Goal: Task Accomplishment & Management: Use online tool/utility

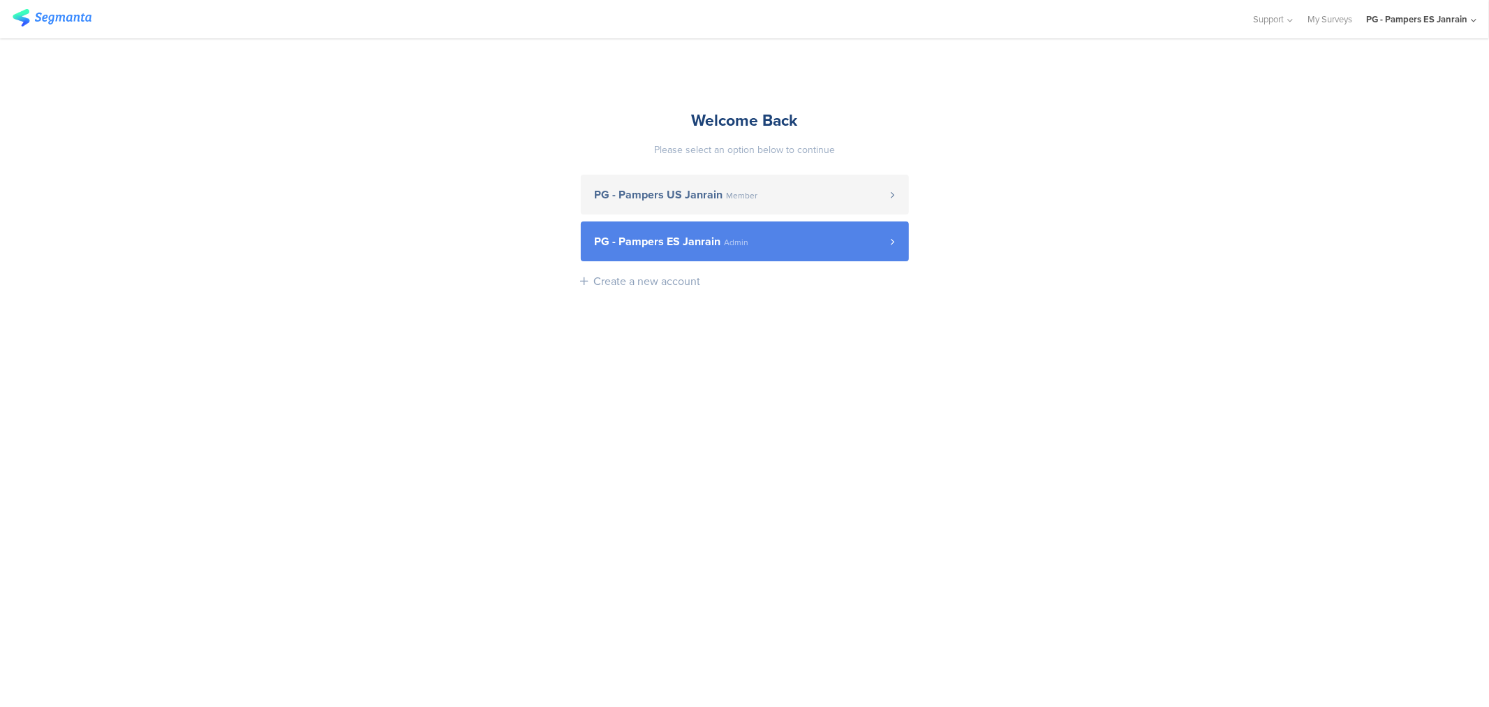
click at [707, 247] on span "PG - Pampers ES Janrain" at bounding box center [658, 241] width 126 height 11
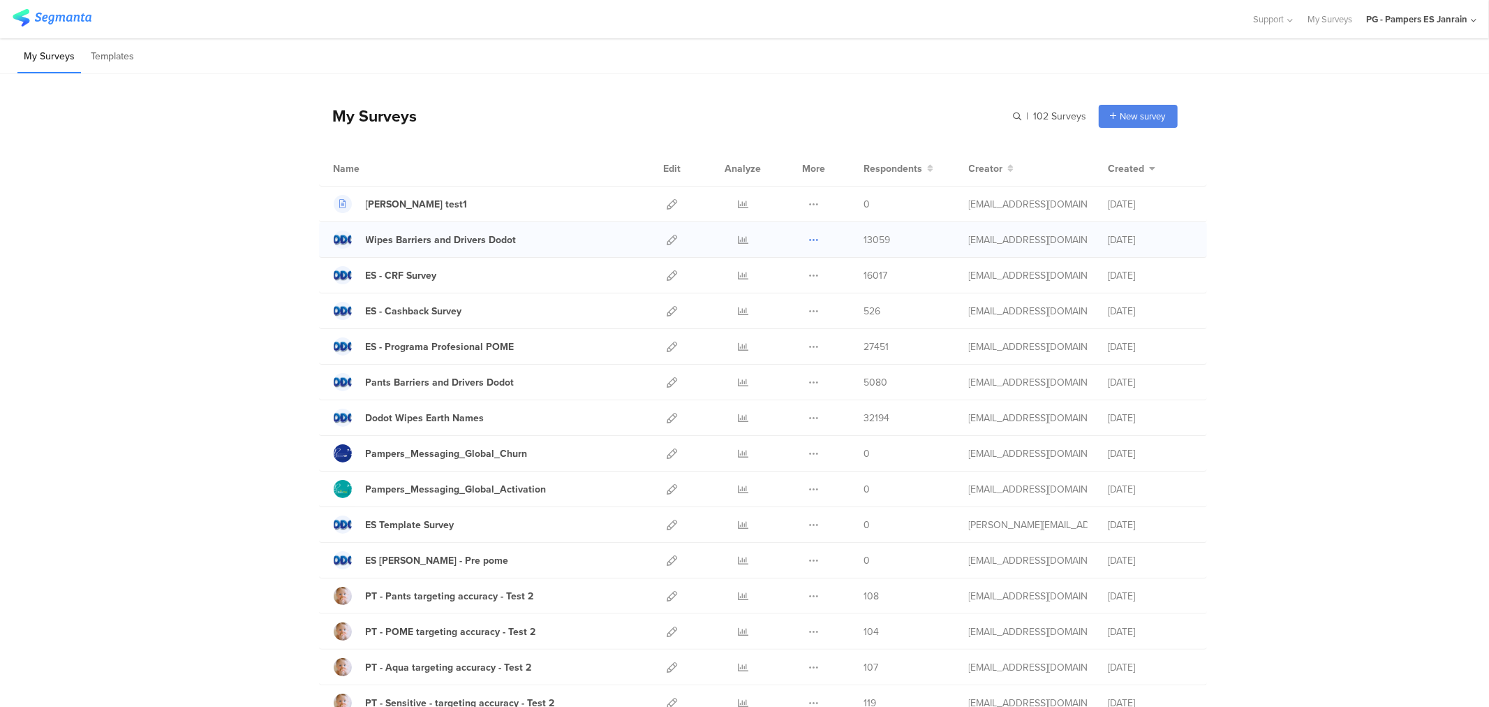
click at [809, 246] on button at bounding box center [814, 239] width 10 height 35
click at [450, 240] on div "Wipes Barriers and Drivers Dodot" at bounding box center [441, 239] width 151 height 15
click at [738, 248] on link at bounding box center [743, 239] width 10 height 35
click at [667, 235] on icon at bounding box center [672, 240] width 10 height 10
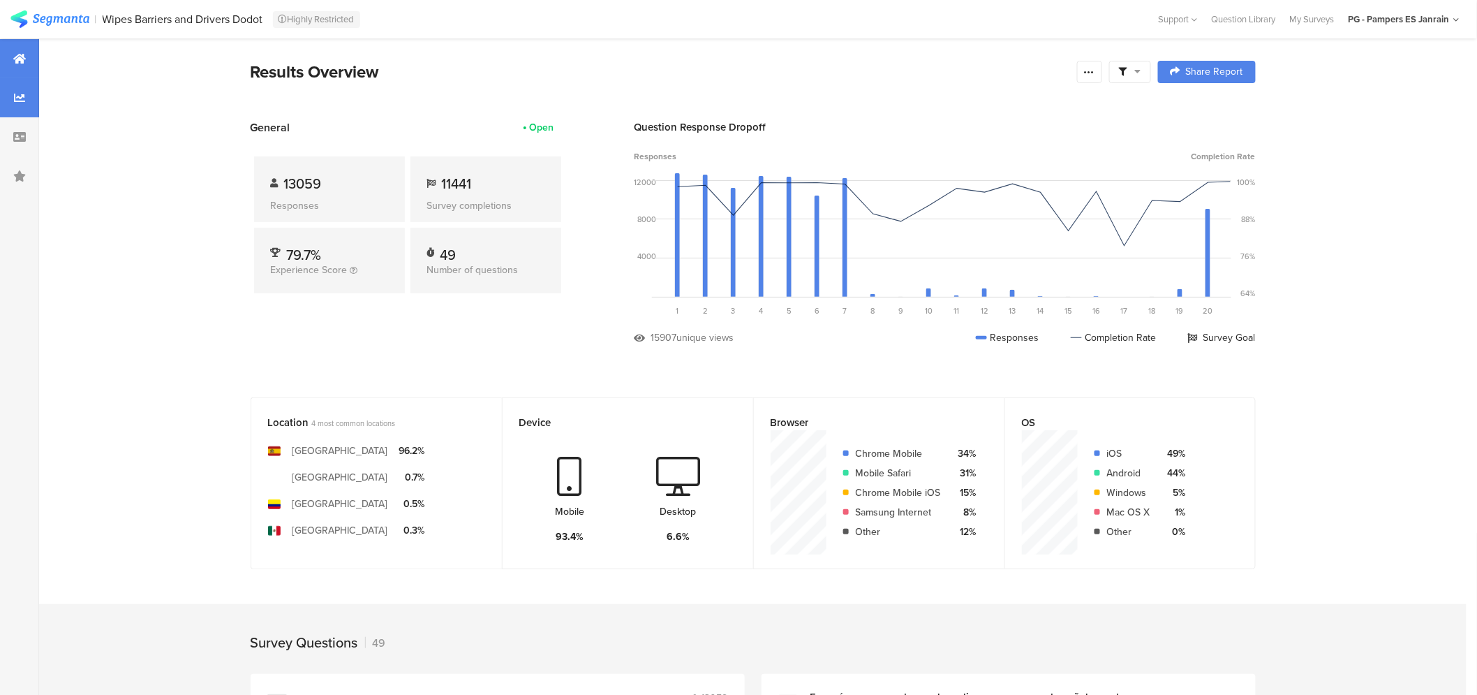
click at [23, 93] on icon at bounding box center [19, 97] width 11 height 11
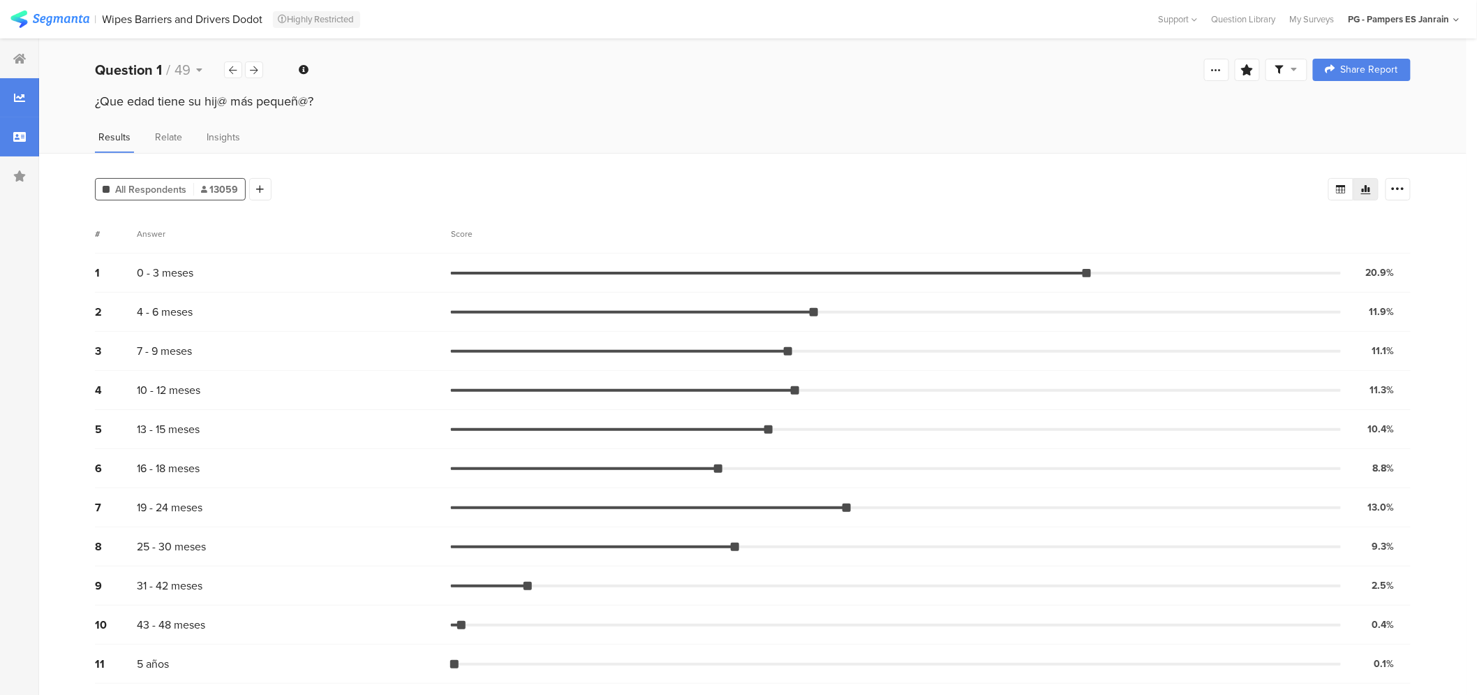
click at [15, 126] on div at bounding box center [19, 136] width 39 height 39
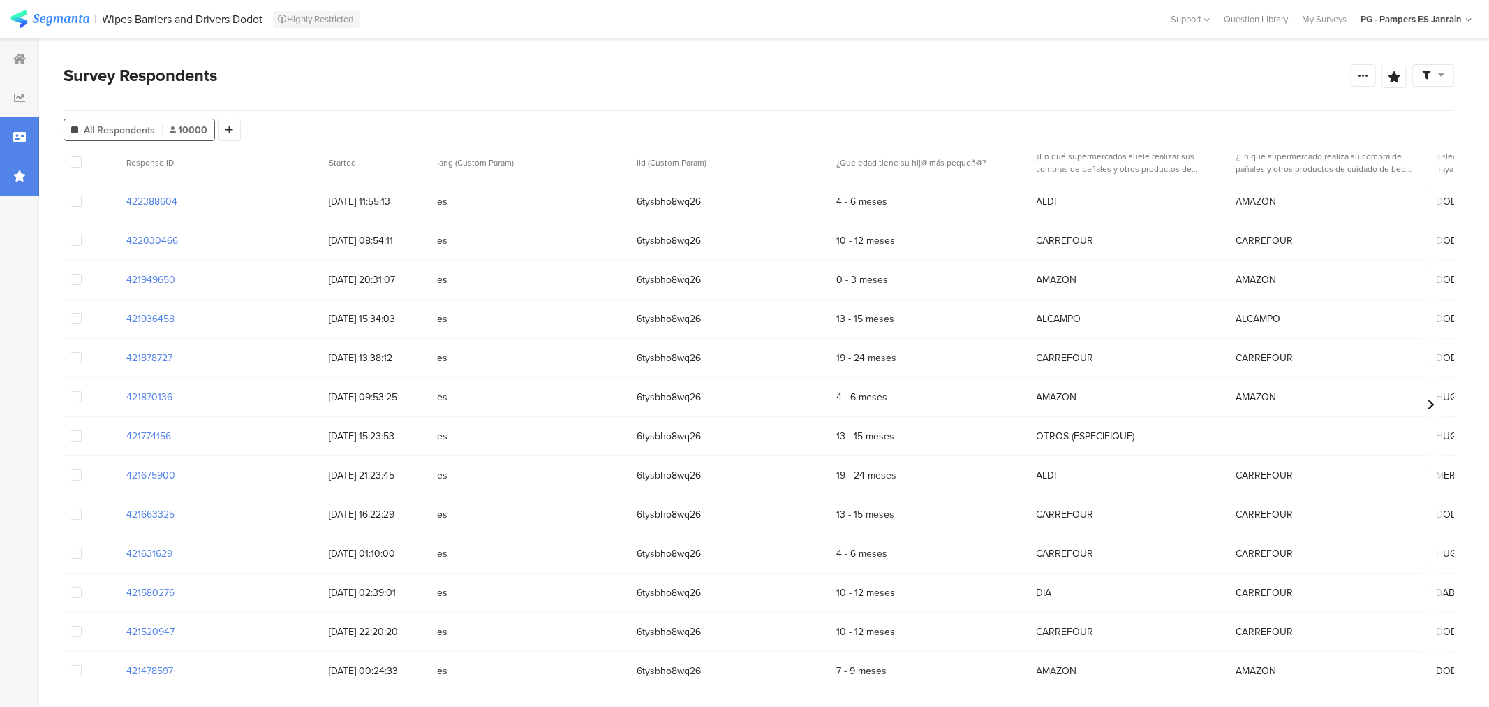
click at [18, 168] on div at bounding box center [19, 175] width 39 height 39
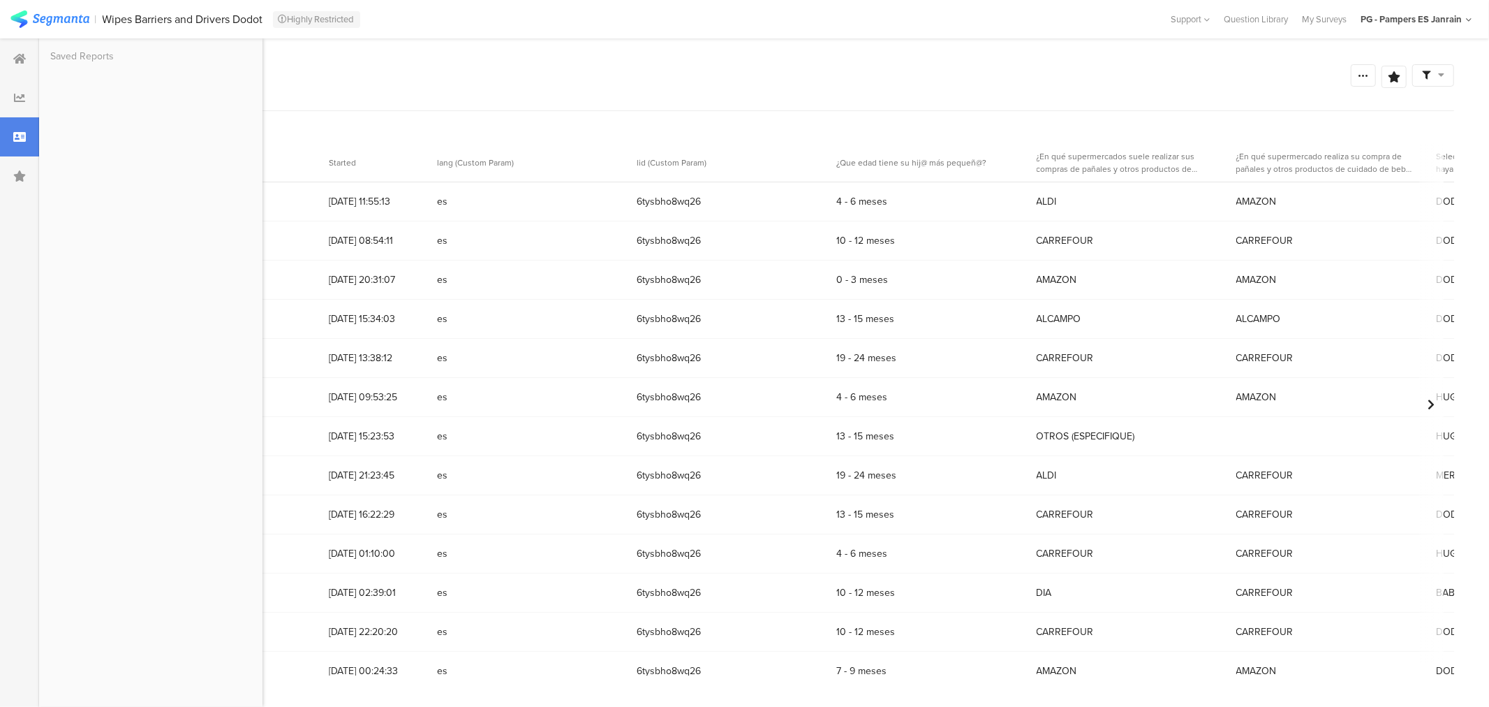
click at [16, 78] on div at bounding box center [19, 97] width 39 height 39
click at [16, 64] on icon at bounding box center [19, 58] width 13 height 11
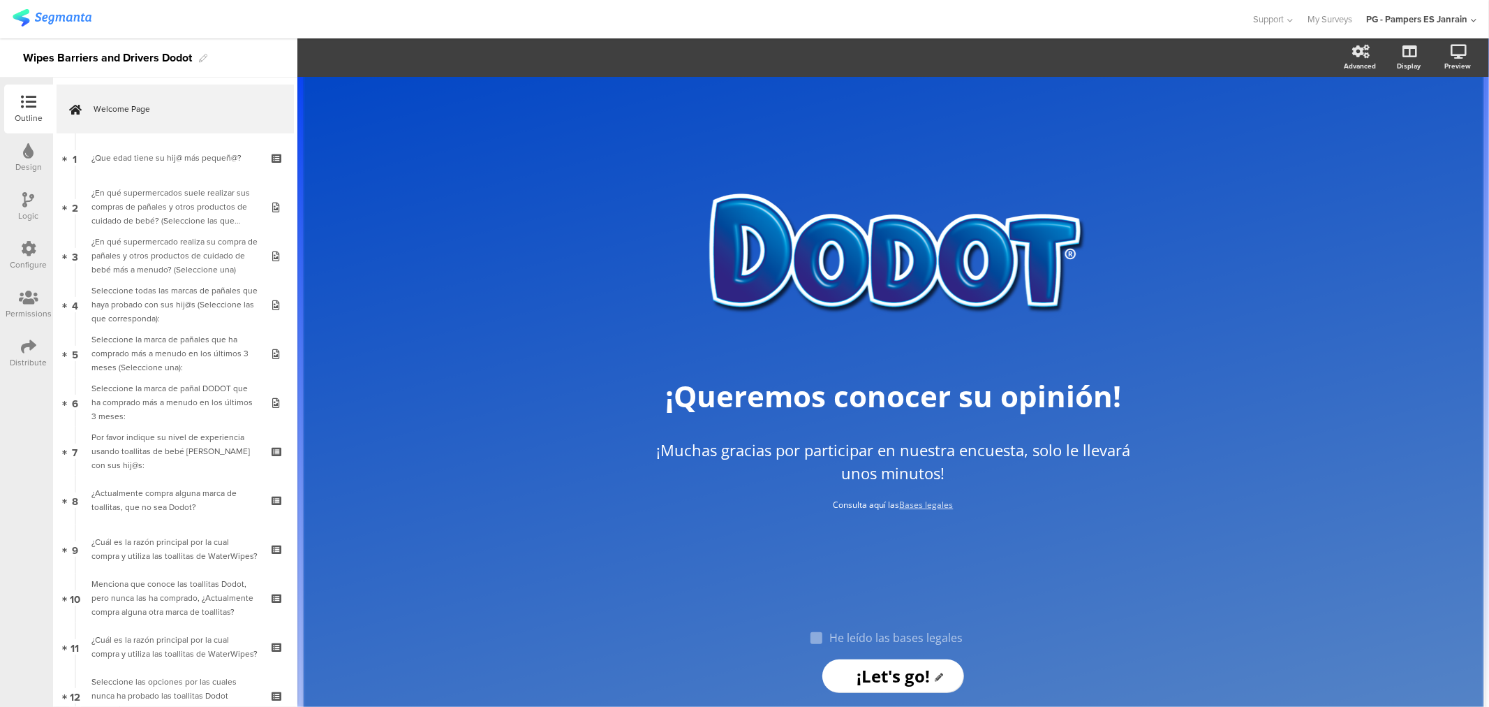
click at [33, 256] on div at bounding box center [28, 249] width 15 height 17
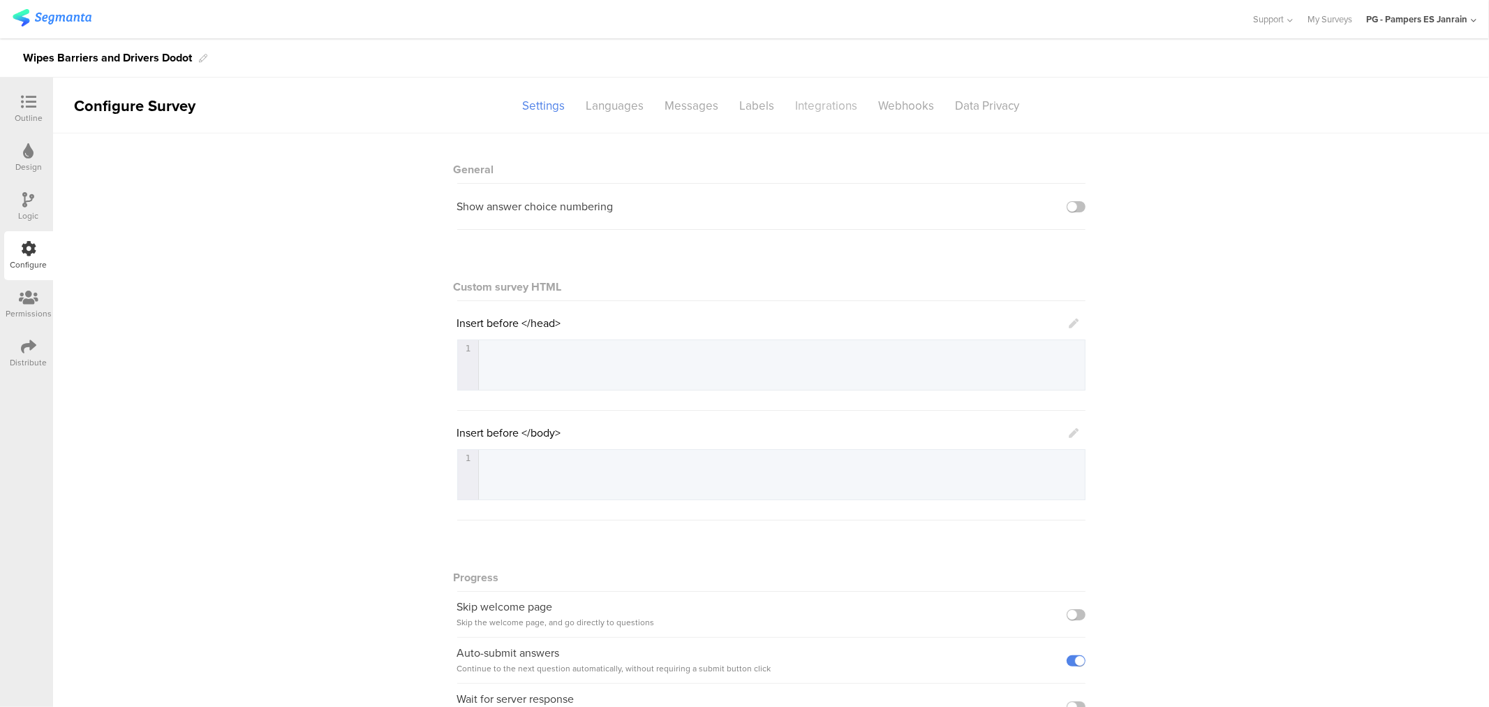
click at [811, 108] on div "Integrations" at bounding box center [826, 106] width 83 height 24
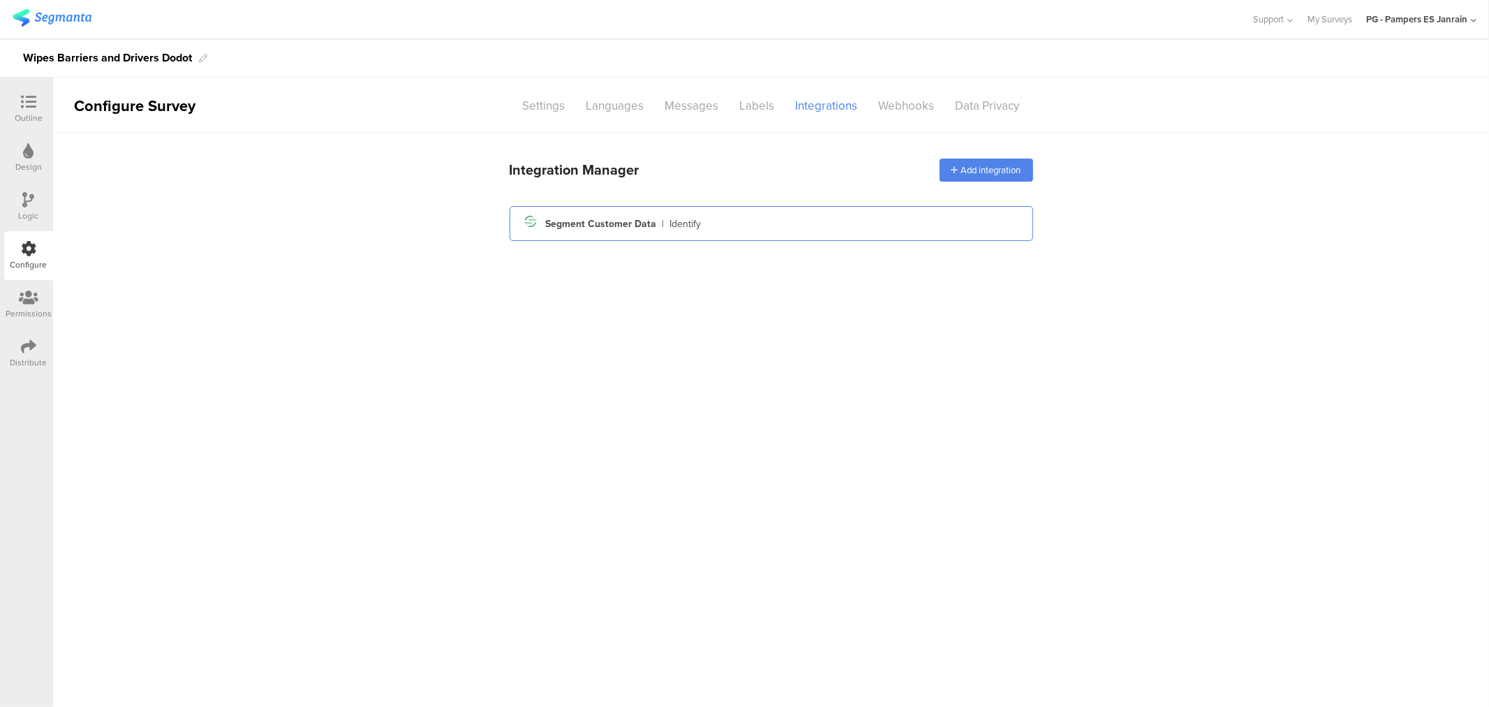
click at [603, 225] on div "Segment Customer Data" at bounding box center [601, 223] width 111 height 15
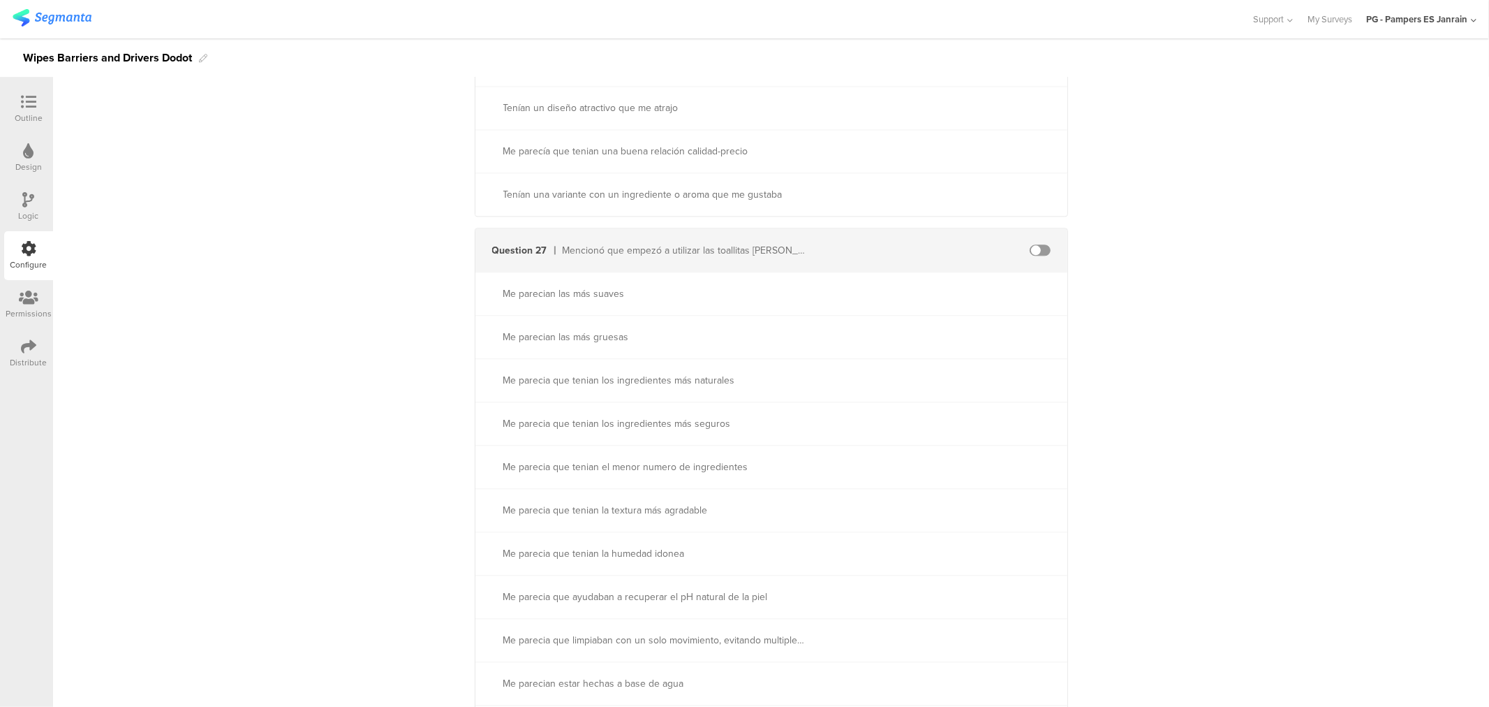
scroll to position [12257, 0]
